Goal: Task Accomplishment & Management: Manage account settings

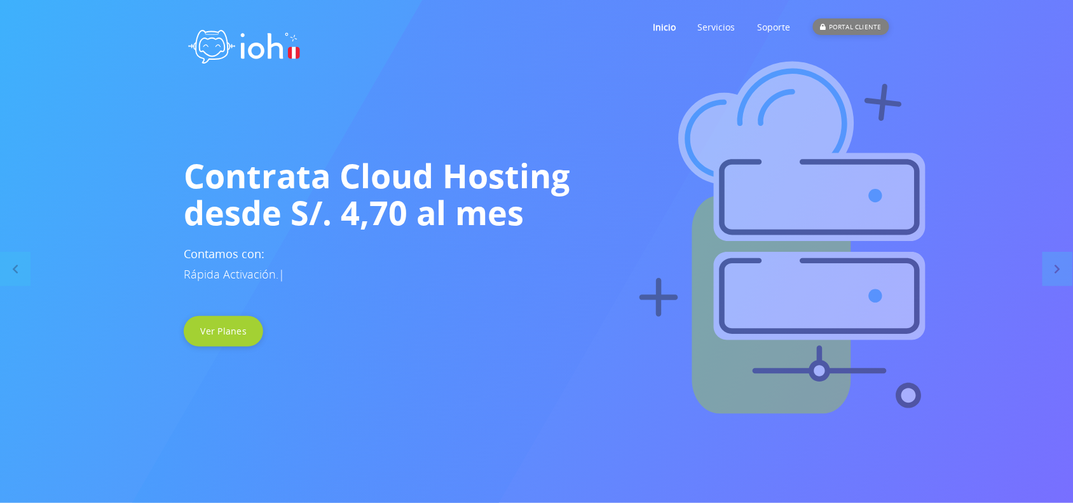
click at [834, 25] on div "PORTAL CLIENTE" at bounding box center [851, 26] width 76 height 17
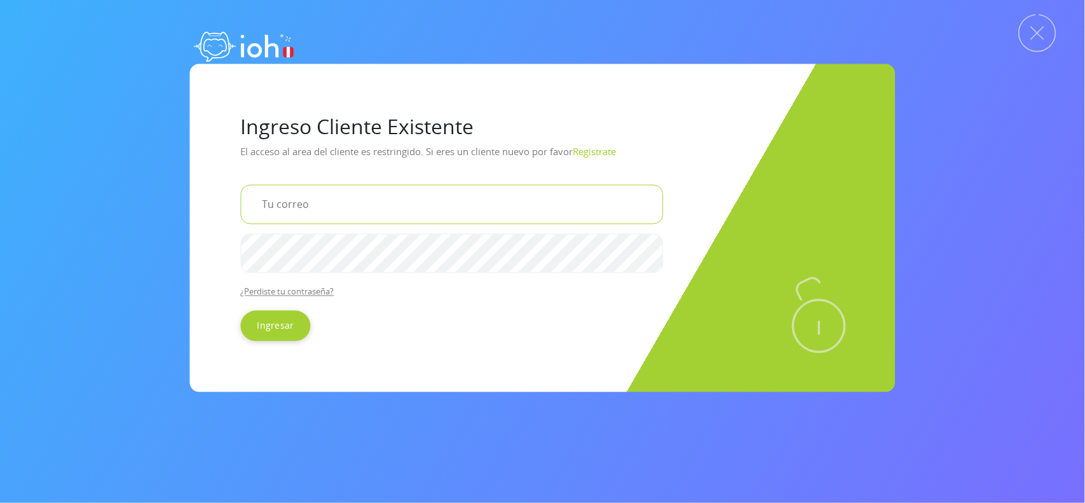
click at [354, 223] on input "email" at bounding box center [452, 203] width 423 height 39
type input "n"
click at [354, 223] on input "email" at bounding box center [452, 203] width 423 height 39
type input "asesor1"
click at [326, 217] on input "asesor1" at bounding box center [452, 203] width 423 height 39
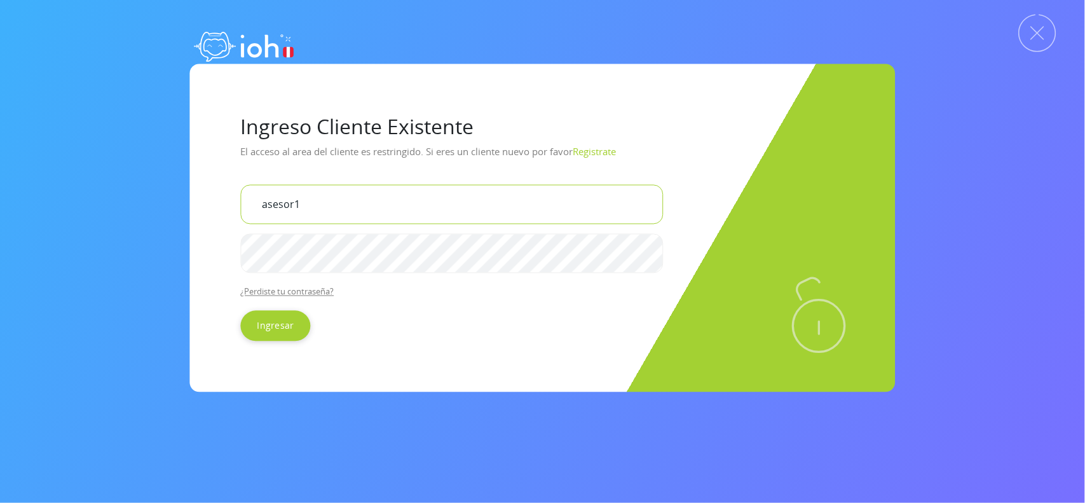
click at [326, 217] on input "asesor1" at bounding box center [452, 203] width 423 height 39
click at [326, 217] on input "email" at bounding box center [452, 203] width 423 height 39
type input "fvilela2487@gmail.com"
click at [275, 315] on input "Ingresar" at bounding box center [276, 326] width 70 height 31
